Goal: Information Seeking & Learning: Learn about a topic

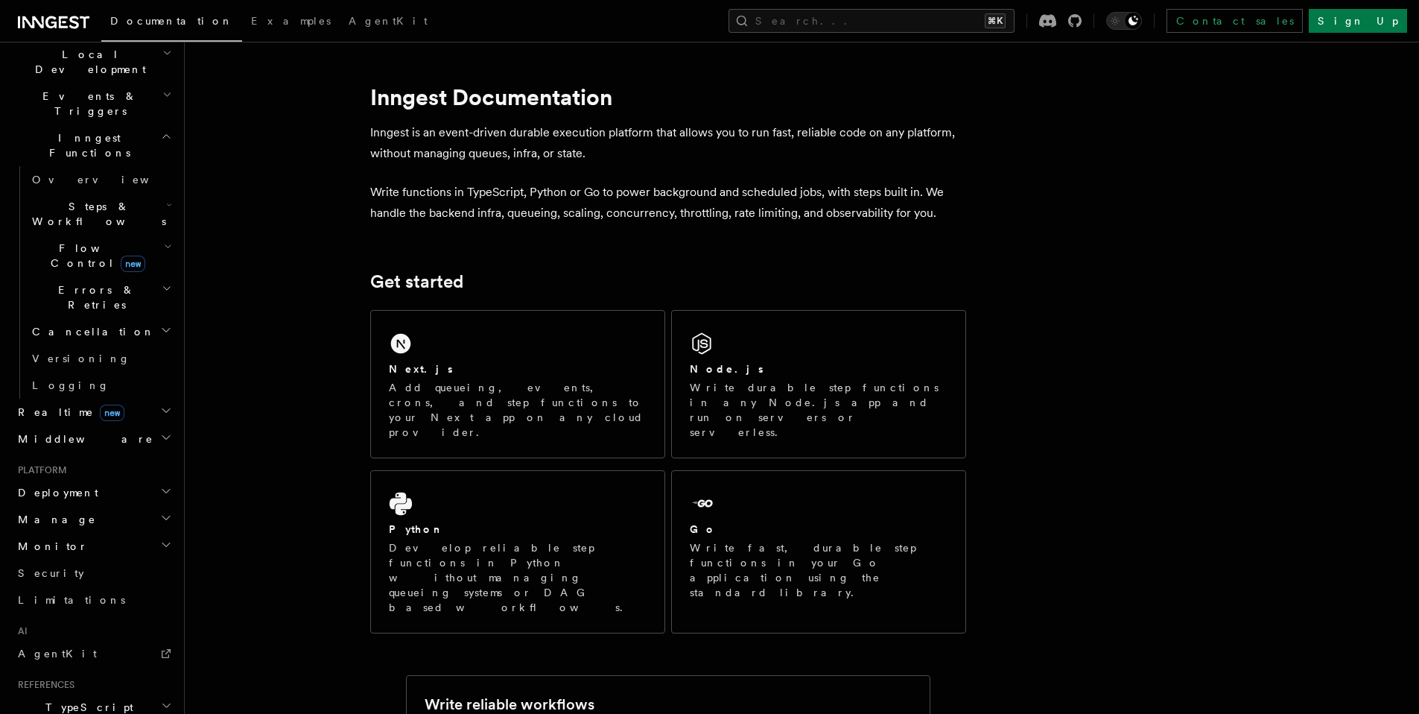
scroll to position [271, 0]
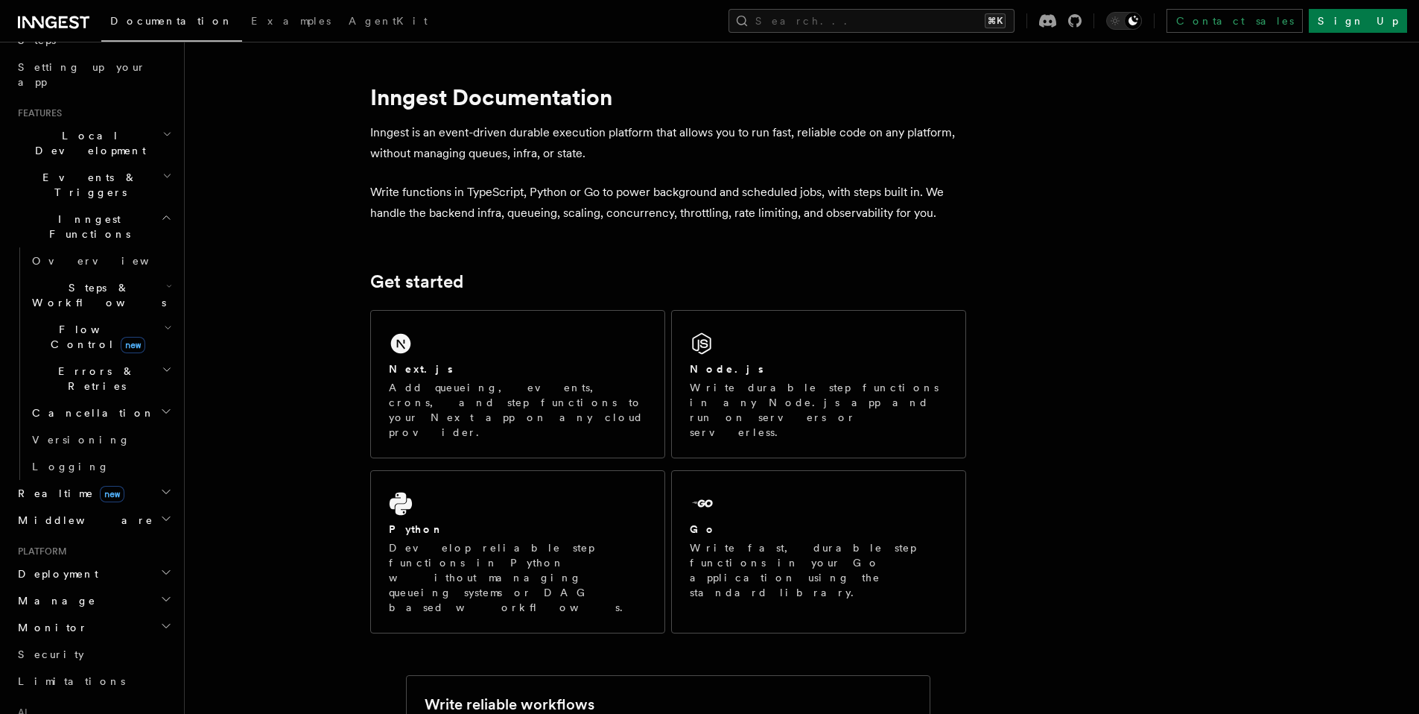
click at [166, 280] on icon "button" at bounding box center [169, 286] width 6 height 12
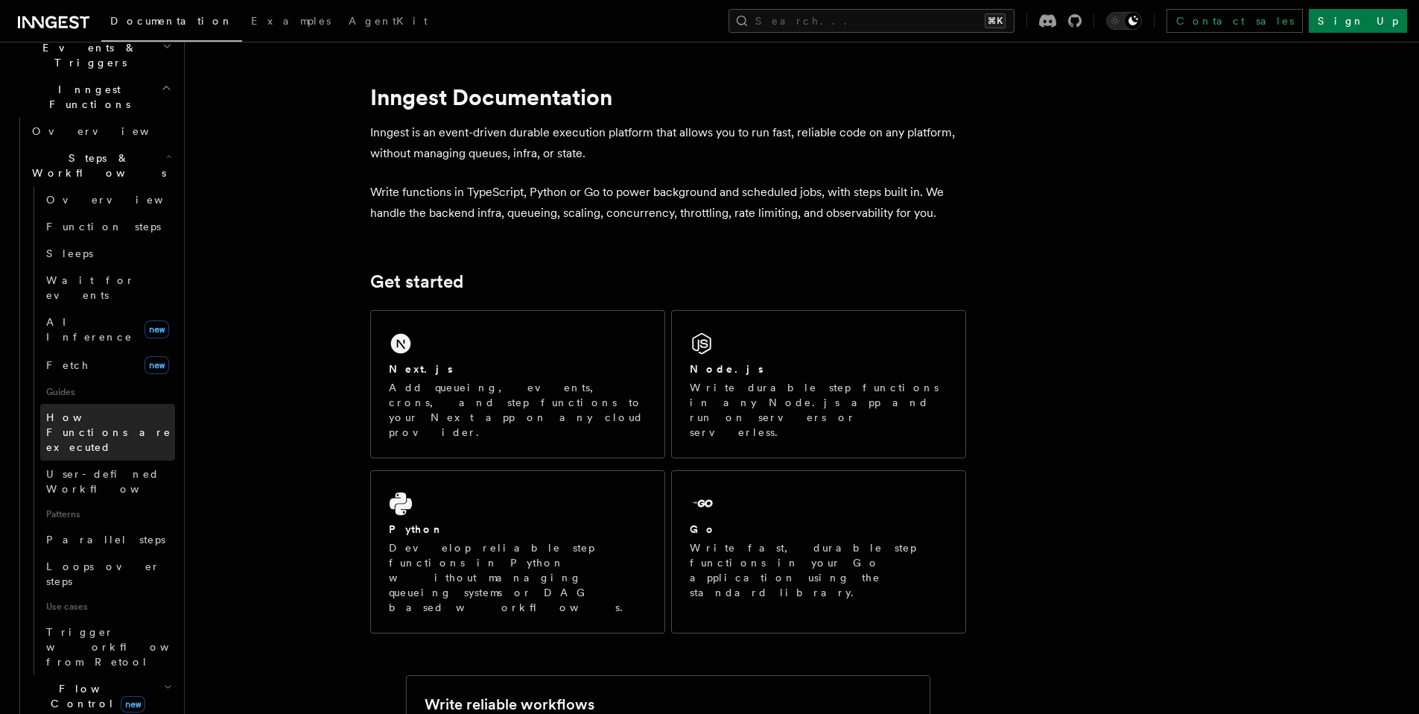
scroll to position [443, 0]
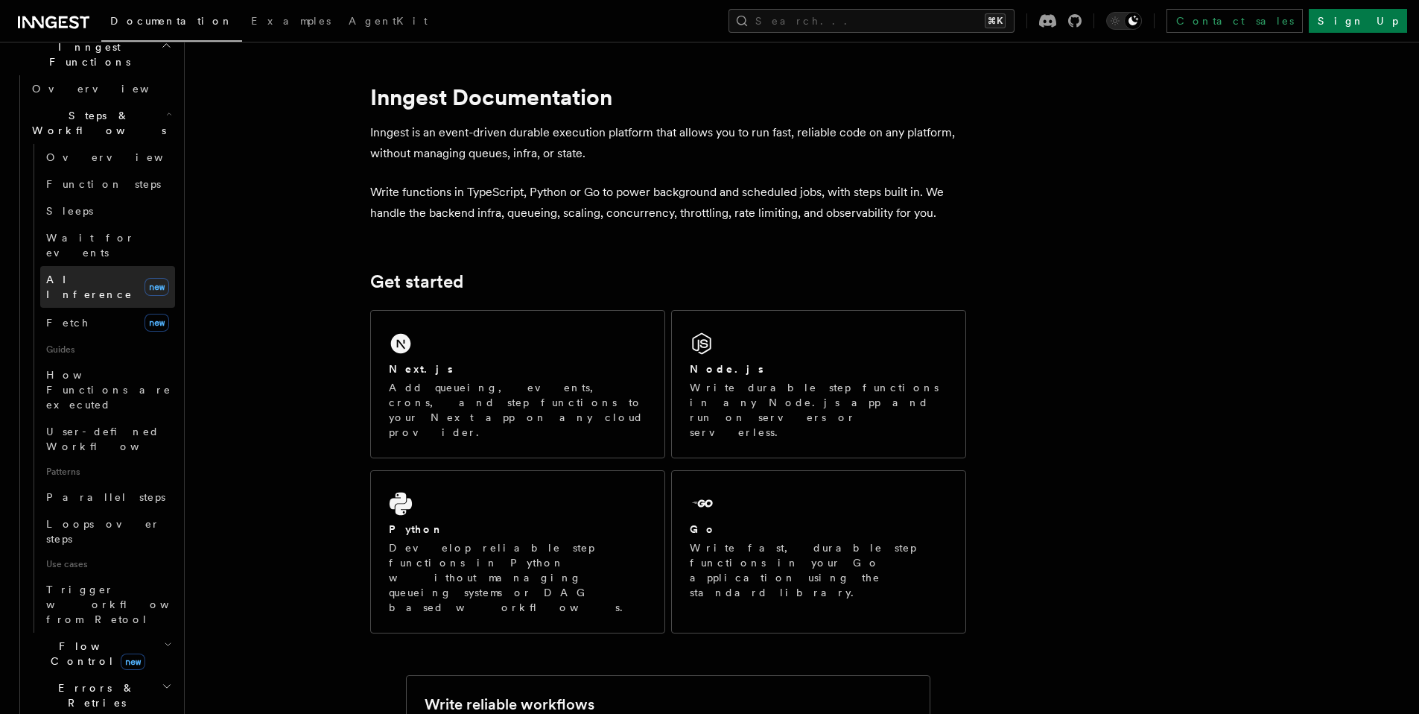
click at [103, 272] on span "AI Inference" at bounding box center [92, 287] width 92 height 30
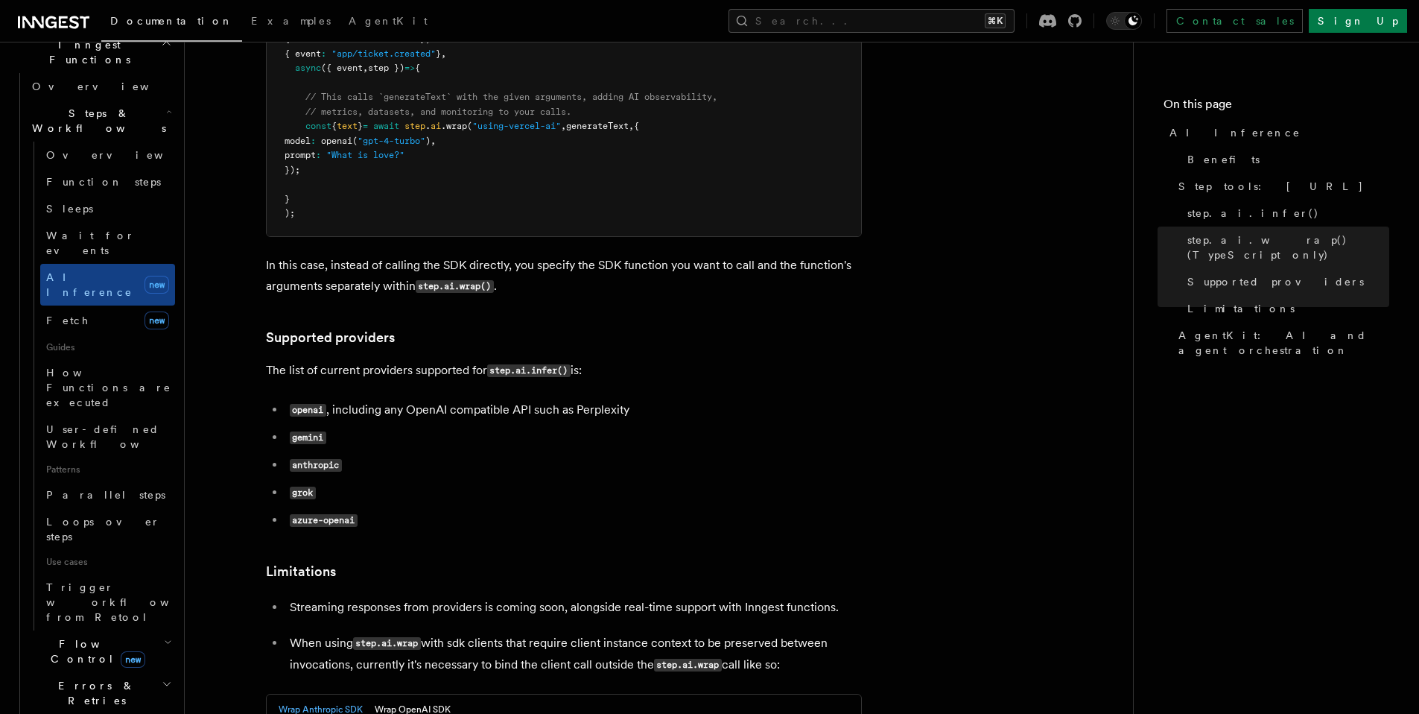
scroll to position [446, 0]
click at [164, 635] on icon "button" at bounding box center [168, 641] width 8 height 12
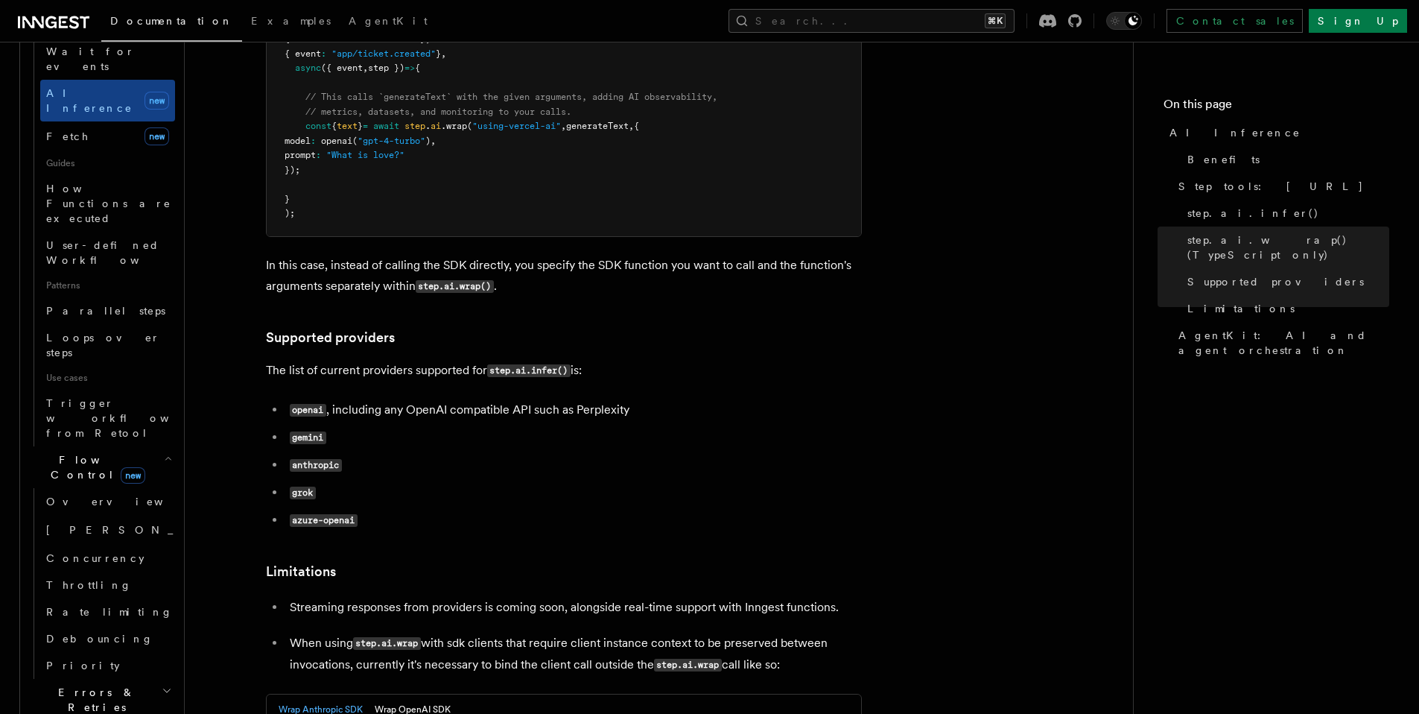
scroll to position [630, 0]
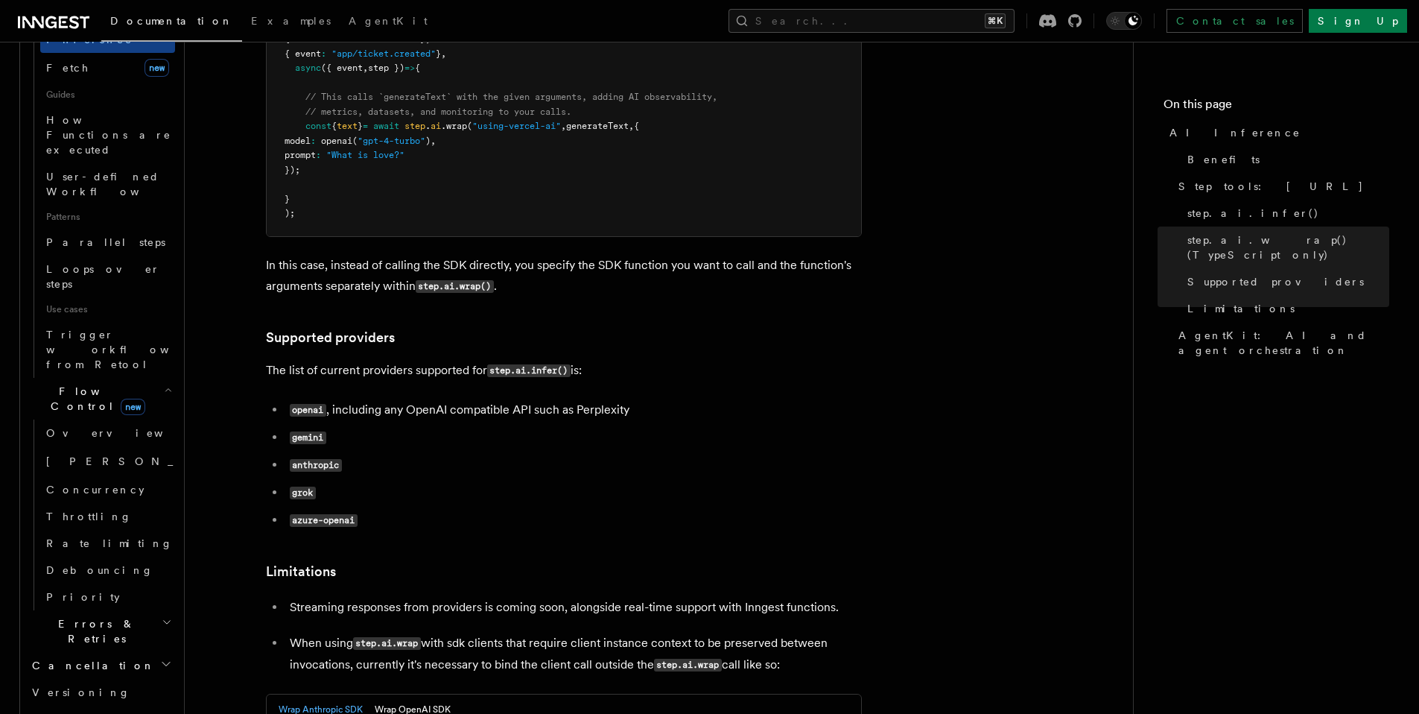
scroll to position [793, 0]
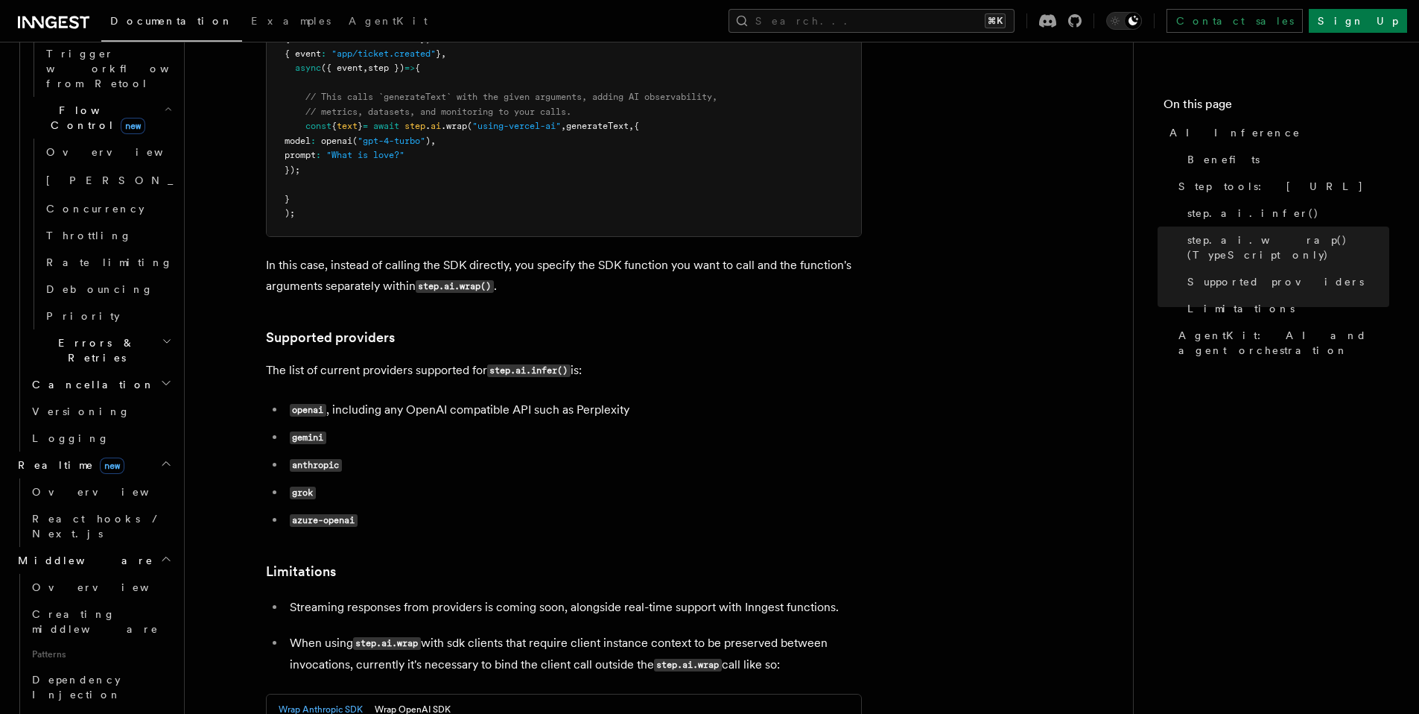
scroll to position [1012, 0]
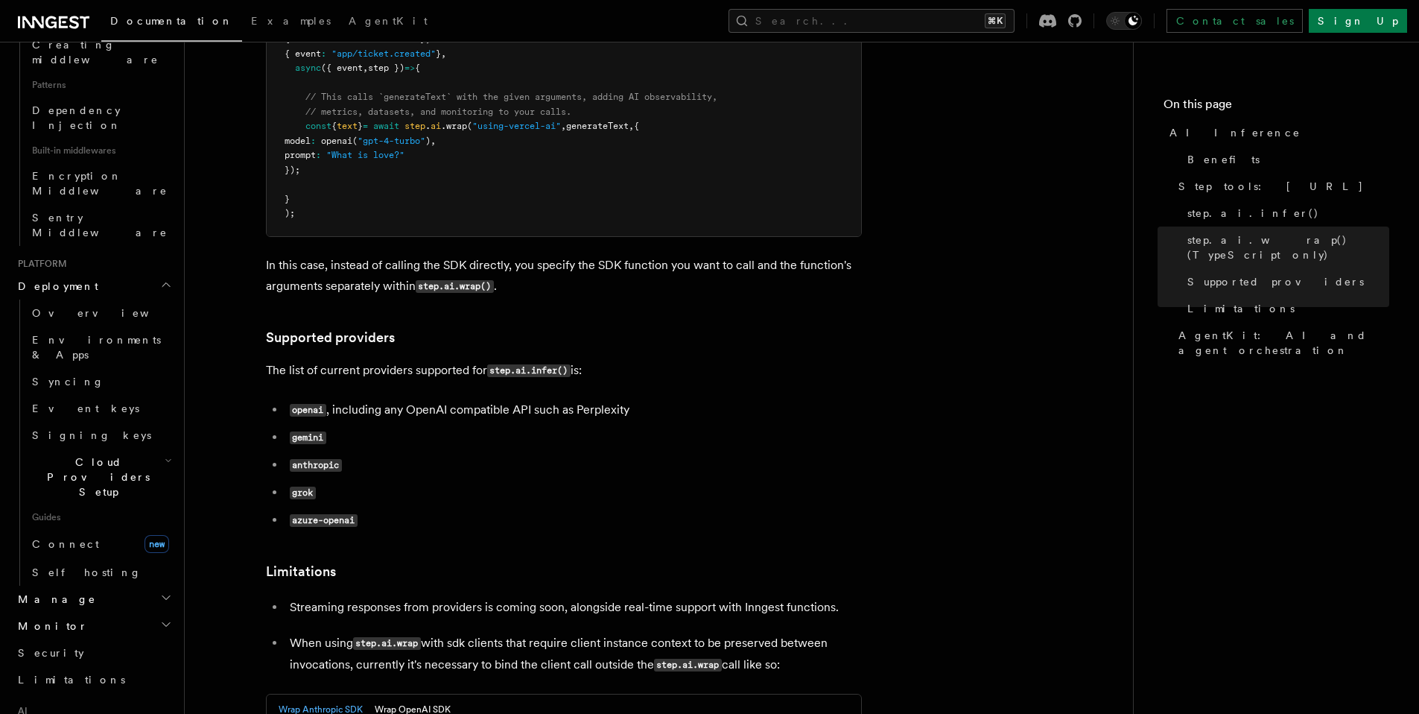
scroll to position [0, 0]
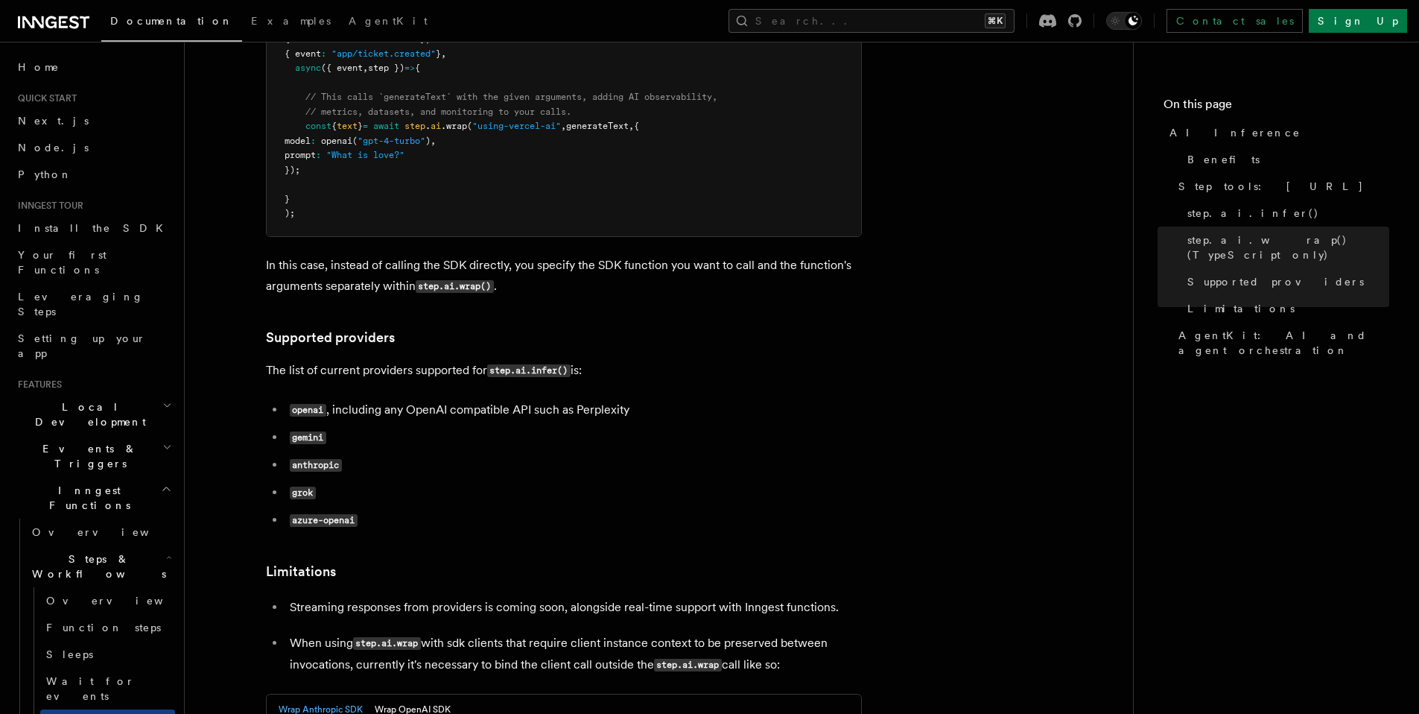
click at [138, 435] on h2 "Events & Triggers" at bounding box center [93, 456] width 163 height 42
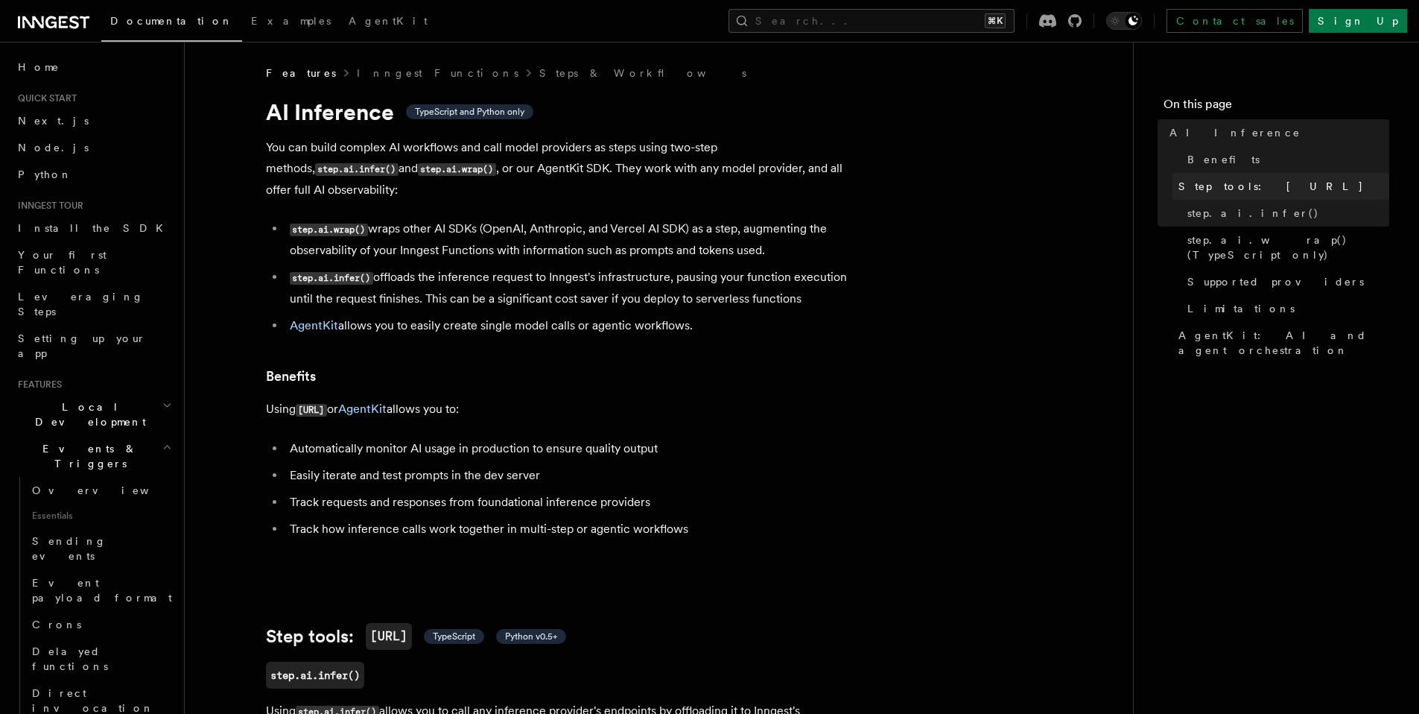
click at [1242, 188] on span "Step tools: [URL]" at bounding box center [1270, 186] width 185 height 15
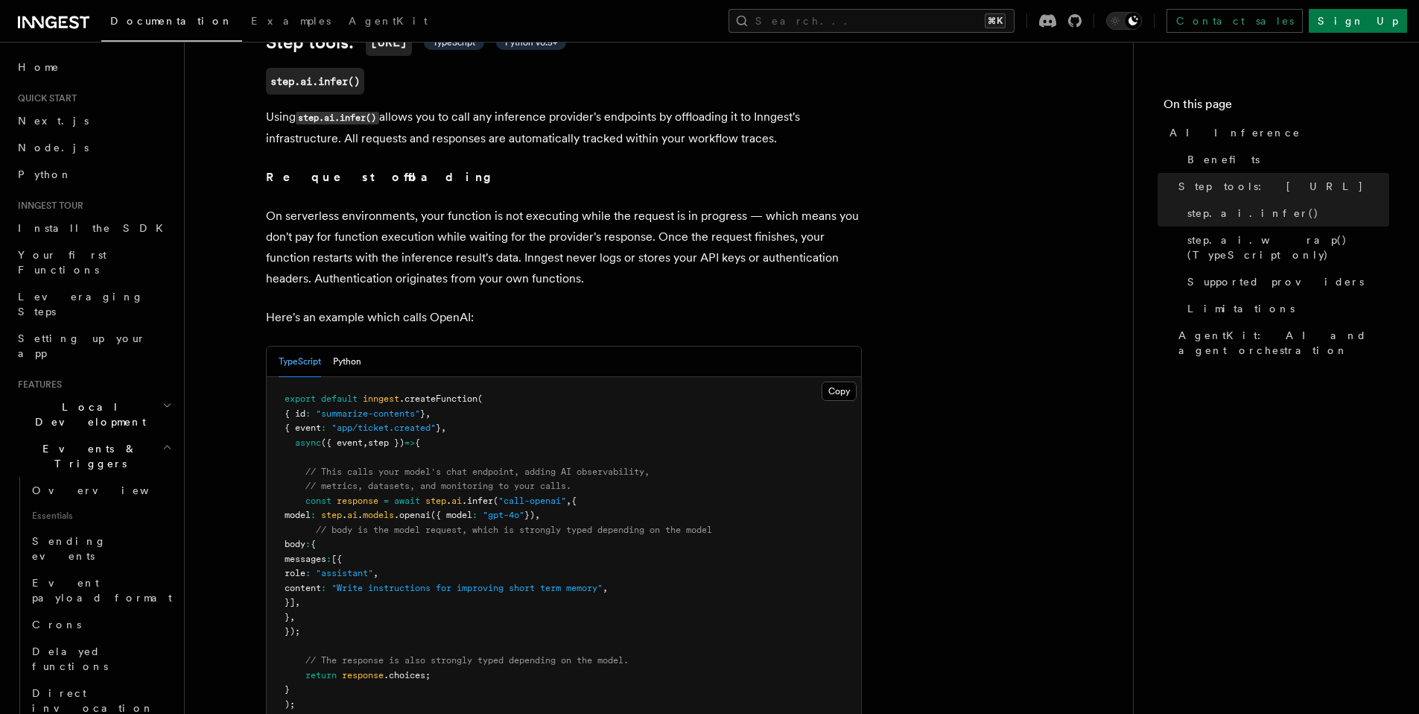
scroll to position [597, 0]
